Goal: Navigation & Orientation: Go to known website

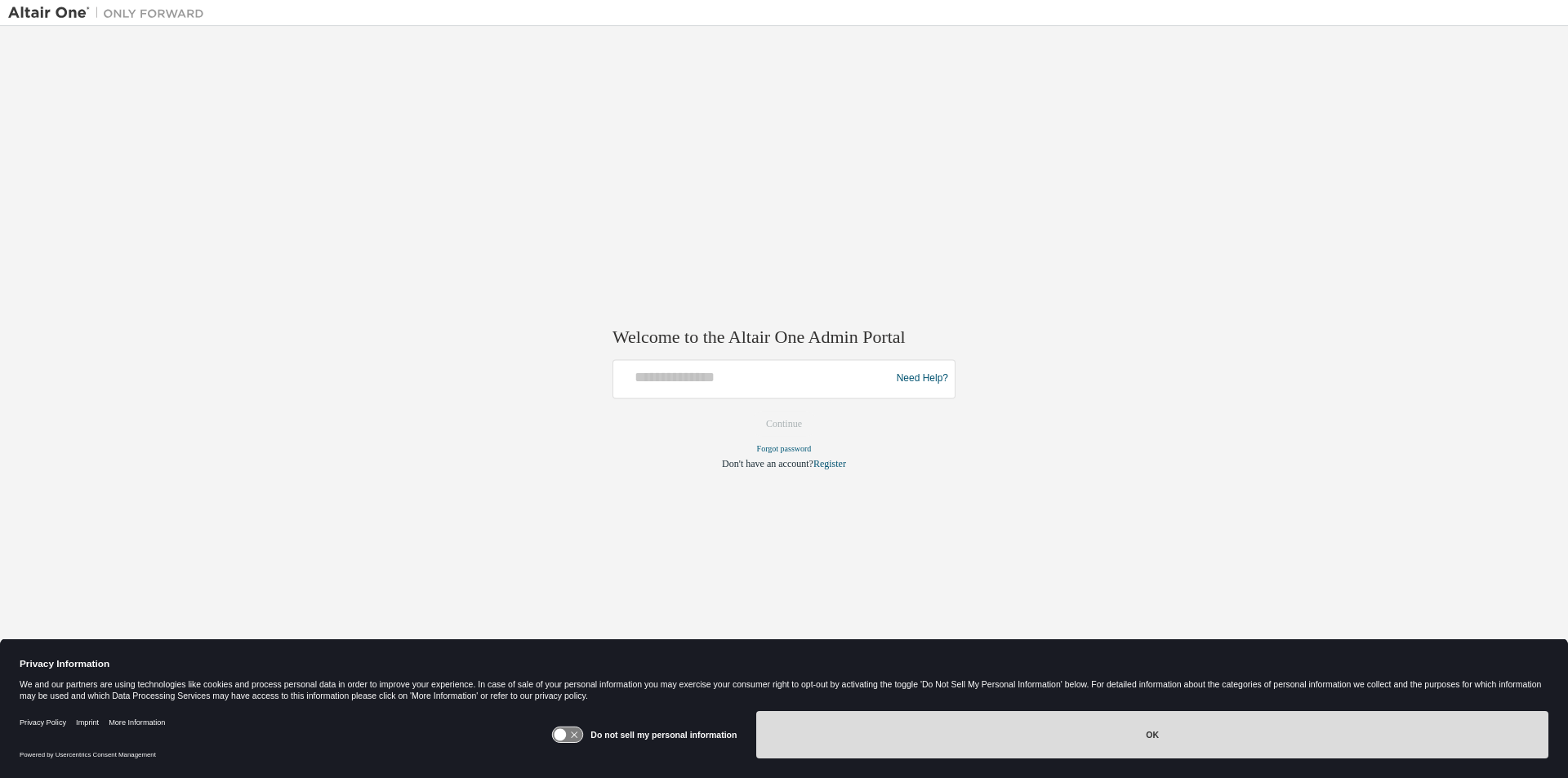
click at [1182, 740] on button "OK" at bounding box center [1152, 734] width 792 height 47
